Goal: Transaction & Acquisition: Book appointment/travel/reservation

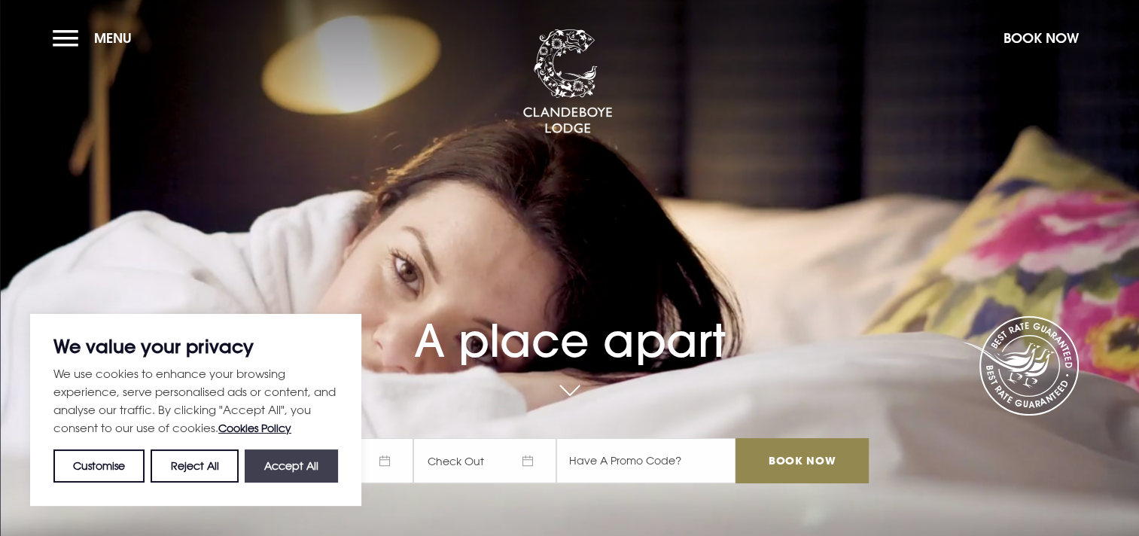
click at [279, 468] on button "Accept All" at bounding box center [291, 465] width 93 height 33
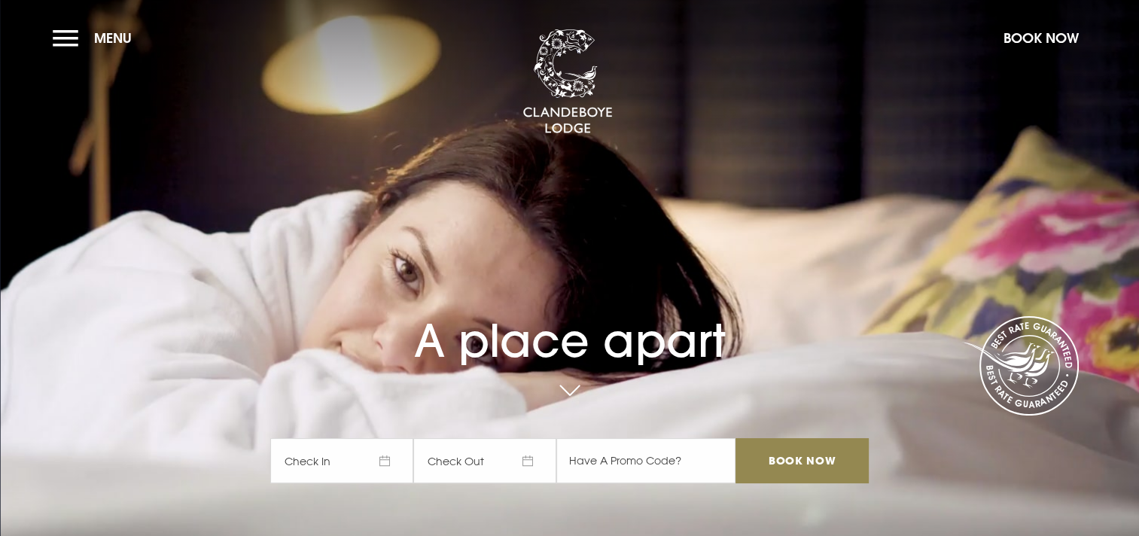
checkbox input "true"
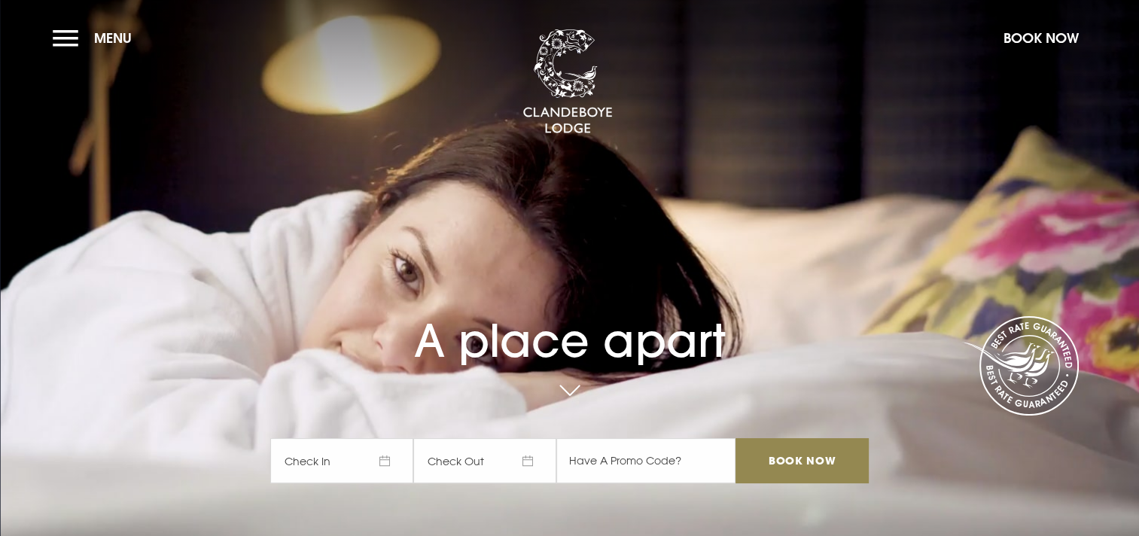
click at [395, 460] on span "Check In" at bounding box center [341, 460] width 143 height 45
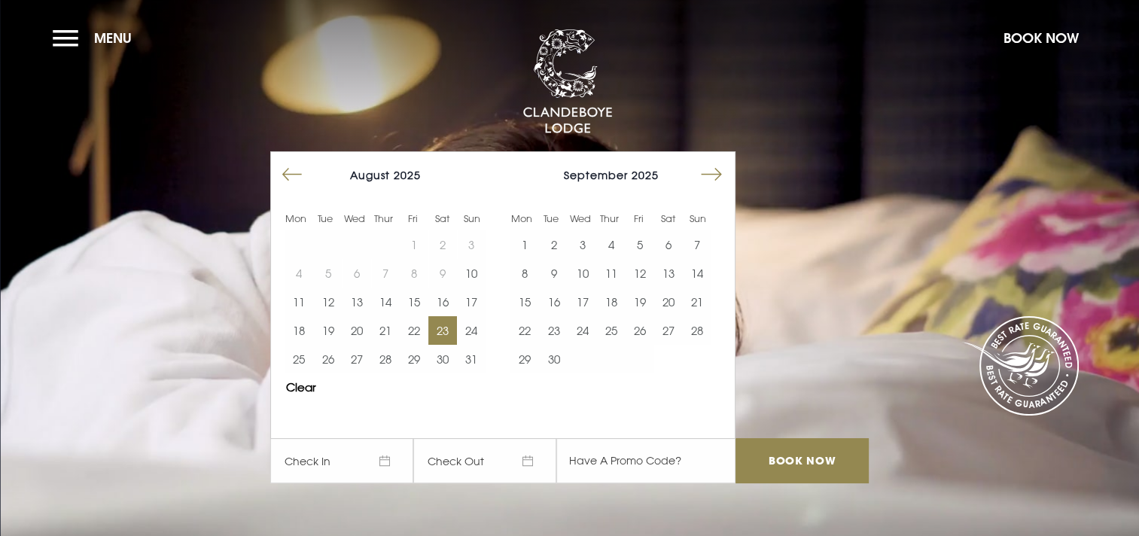
click at [455, 331] on button "23" at bounding box center [442, 330] width 29 height 29
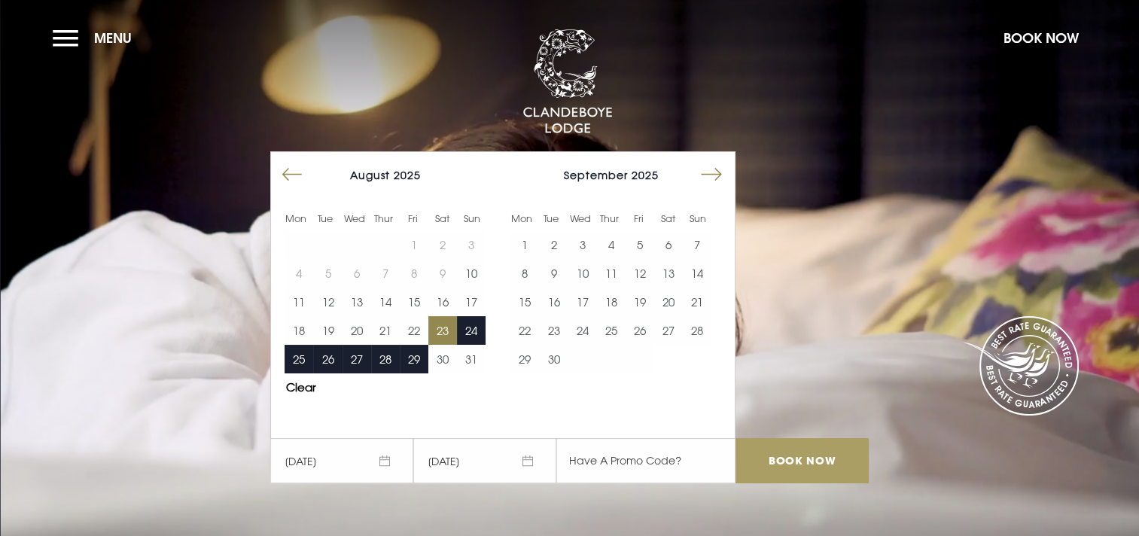
click at [828, 468] on input "Book Now" at bounding box center [802, 460] width 133 height 45
